Goal: Task Accomplishment & Management: Manage account settings

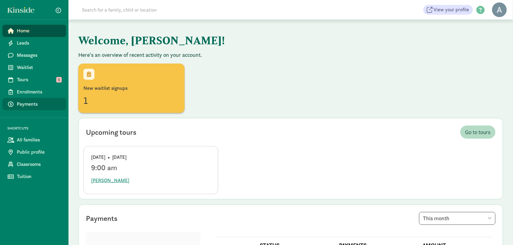
click at [33, 99] on link "Payments" at bounding box center [34, 104] width 64 height 12
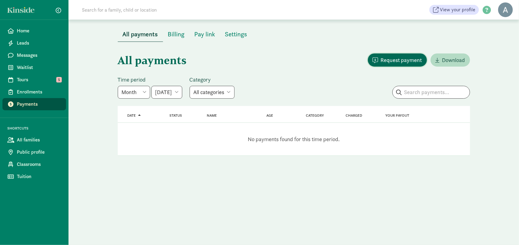
click at [398, 60] on span "Request payment" at bounding box center [401, 60] width 41 height 8
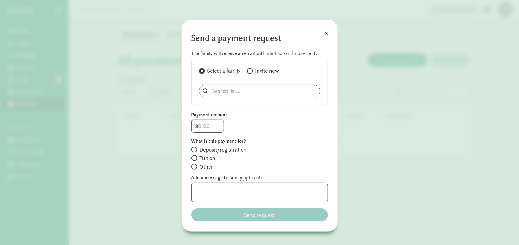
click at [199, 129] on input "number" at bounding box center [208, 126] width 32 height 12
type input "75"
click at [262, 127] on div "$ 75" at bounding box center [259, 126] width 136 height 13
click at [238, 149] on span "Deposit/registration" at bounding box center [223, 149] width 47 height 7
click at [195, 149] on input "Deposit/registration" at bounding box center [193, 150] width 4 height 4
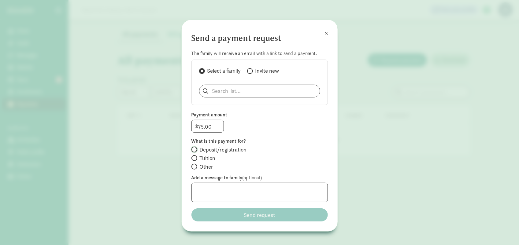
radio input "true"
click at [235, 195] on textarea at bounding box center [259, 193] width 136 height 20
type textarea "Registration for Majesty"
click at [323, 163] on label "Tuition" at bounding box center [259, 166] width 136 height 7
click at [195, 158] on input "Tuition" at bounding box center [193, 158] width 4 height 4
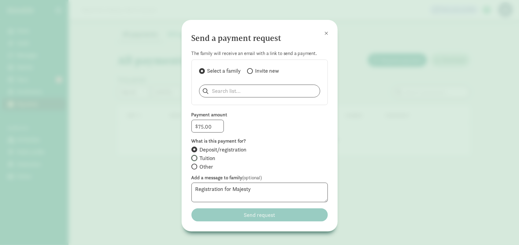
radio input "true"
click at [240, 91] on input "search" at bounding box center [259, 91] width 121 height 12
click at [228, 107] on p "Majesty McClease" at bounding box center [235, 106] width 59 height 7
type input "Majesty McClease"
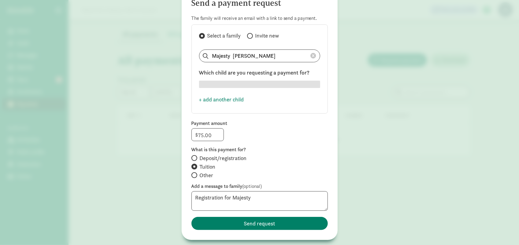
scroll to position [51, 0]
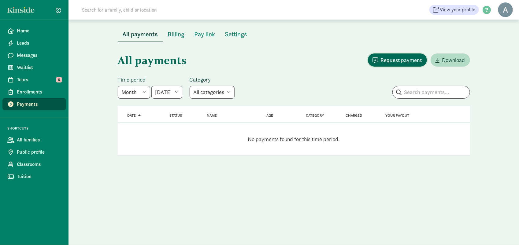
click at [401, 59] on span "Request payment" at bounding box center [401, 60] width 41 height 8
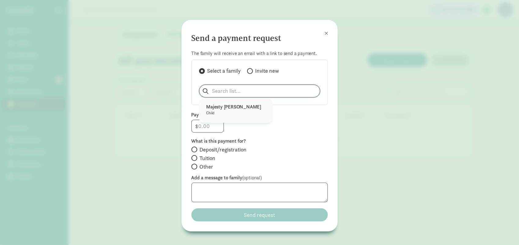
click at [236, 97] on input "search" at bounding box center [259, 91] width 121 height 12
click at [227, 105] on p "Majesty McClease" at bounding box center [235, 106] width 59 height 7
type input "Majesty McClease"
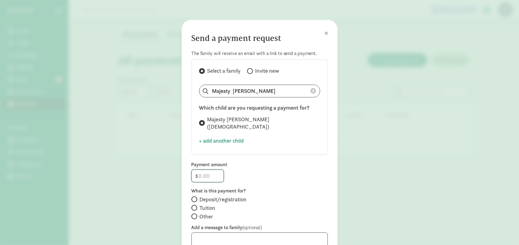
click at [206, 172] on input "number" at bounding box center [208, 176] width 32 height 12
type input "75"
click at [193, 198] on input "Deposit/registration" at bounding box center [193, 200] width 4 height 4
radio input "true"
click at [235, 238] on textarea at bounding box center [259, 243] width 136 height 20
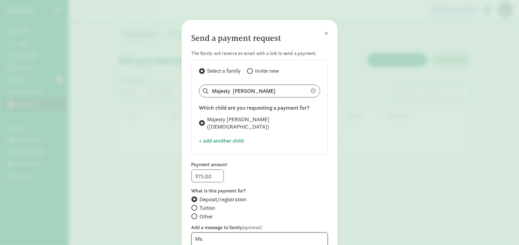
type textarea "M"
drag, startPoint x: 235, startPoint y: 238, endPoint x: 519, endPoint y: 89, distance: 320.6
click at [513, 89] on html "Home Leads Messages Waitlist Tours 5 Enrollments Payments SHORTCUTS All familie…" at bounding box center [259, 122] width 519 height 245
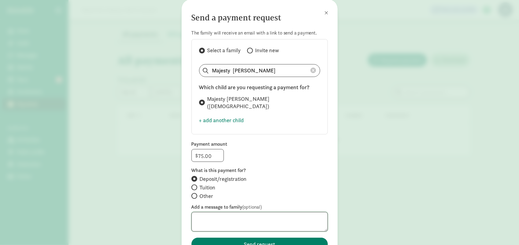
scroll to position [50, 0]
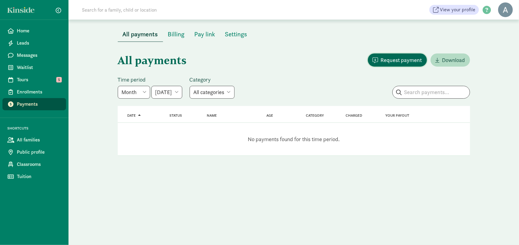
click at [407, 59] on span "Request payment" at bounding box center [401, 60] width 41 height 8
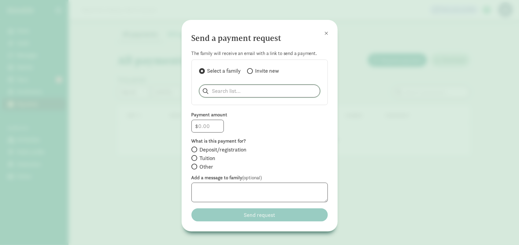
click at [257, 92] on input "search" at bounding box center [259, 91] width 121 height 12
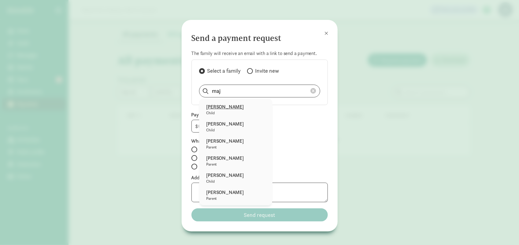
click at [233, 108] on p "Stella Taamai" at bounding box center [235, 106] width 59 height 7
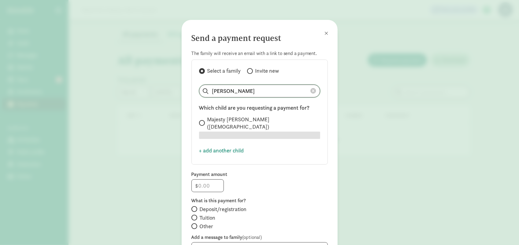
click at [247, 92] on input "Stella Taamai" at bounding box center [259, 91] width 121 height 12
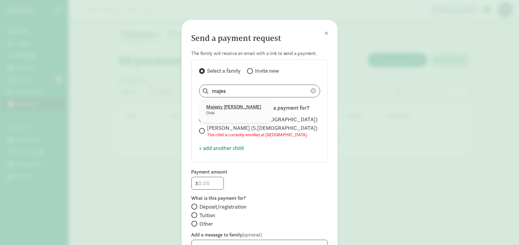
click at [224, 107] on p "Majesty McClease" at bounding box center [235, 106] width 59 height 7
type input "Majesty McClease"
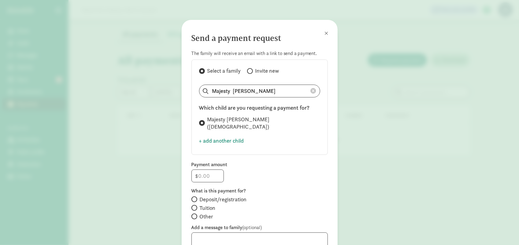
click at [198, 224] on label "Add a message to family (optional)" at bounding box center [259, 227] width 136 height 7
click at [204, 170] on input "number" at bounding box center [208, 176] width 32 height 12
type input "75"
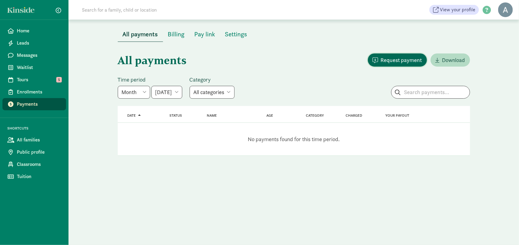
click at [388, 60] on span "Request payment" at bounding box center [401, 60] width 41 height 8
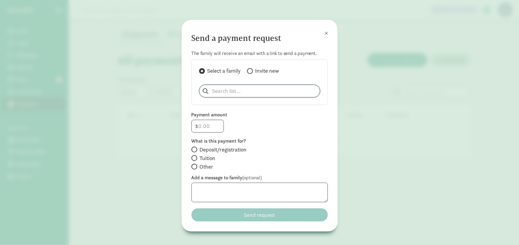
click at [229, 90] on input "search" at bounding box center [259, 91] width 121 height 12
click at [230, 110] on p "Majesty McClease" at bounding box center [235, 106] width 59 height 7
type input "Majesty McClease"
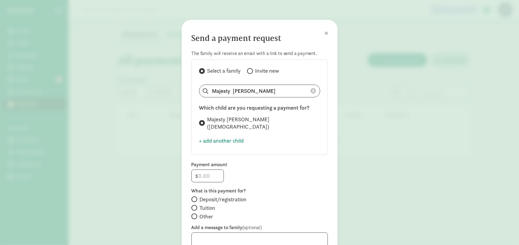
click at [209, 196] on span "Deposit/registration" at bounding box center [223, 199] width 47 height 7
click at [195, 198] on input "Deposit/registration" at bounding box center [193, 200] width 4 height 4
radio input "true"
click at [209, 171] on input "number" at bounding box center [208, 176] width 32 height 12
type input "75"
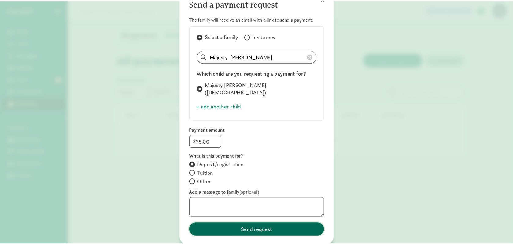
scroll to position [50, 0]
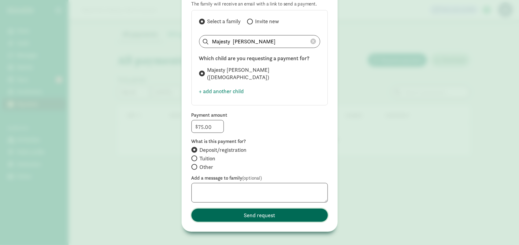
click at [215, 211] on span "Send request" at bounding box center [259, 215] width 127 height 8
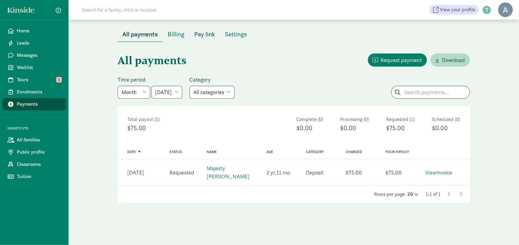
click at [207, 31] on span "Pay link" at bounding box center [205, 34] width 21 height 10
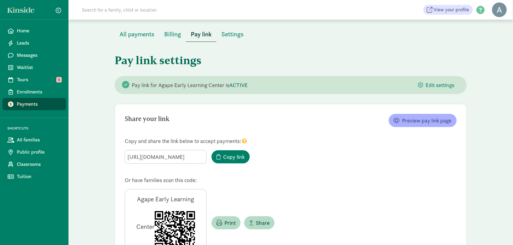
scroll to position [29, 0]
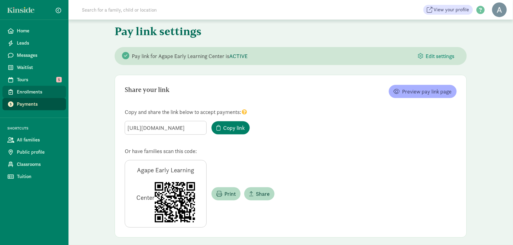
click at [31, 91] on span "Enrollments" at bounding box center [39, 91] width 44 height 7
